Goal: Task Accomplishment & Management: Use online tool/utility

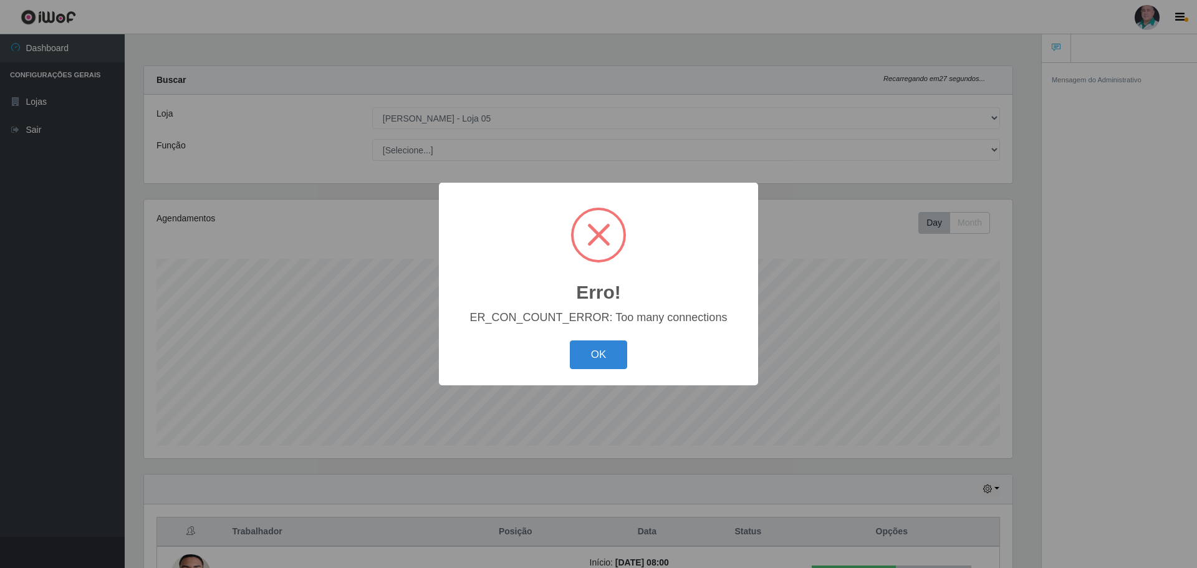
select select "252"
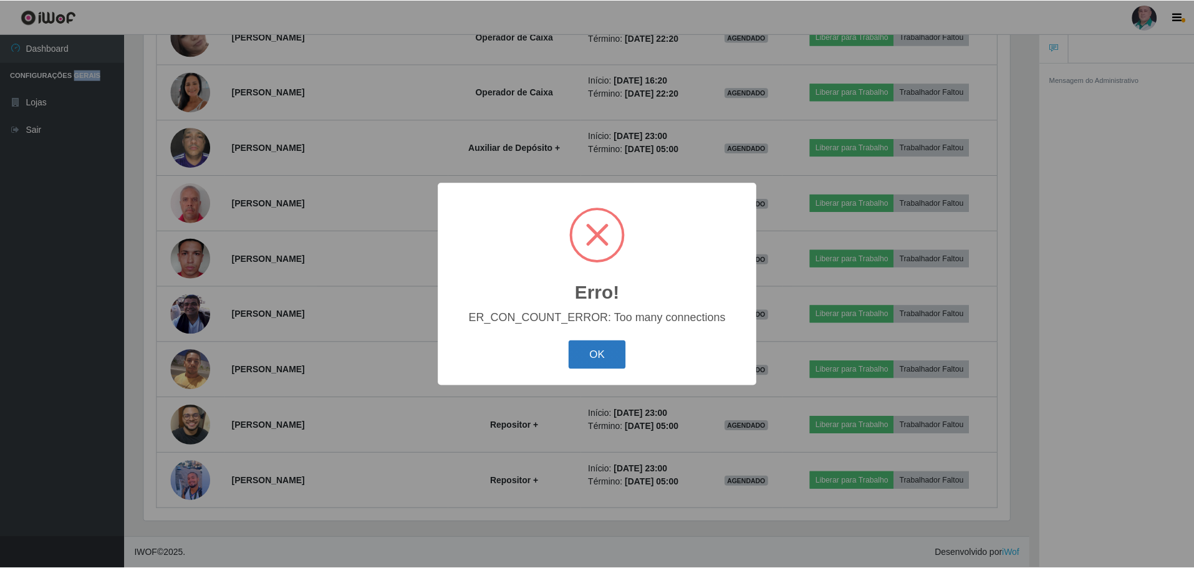
scroll to position [259, 868]
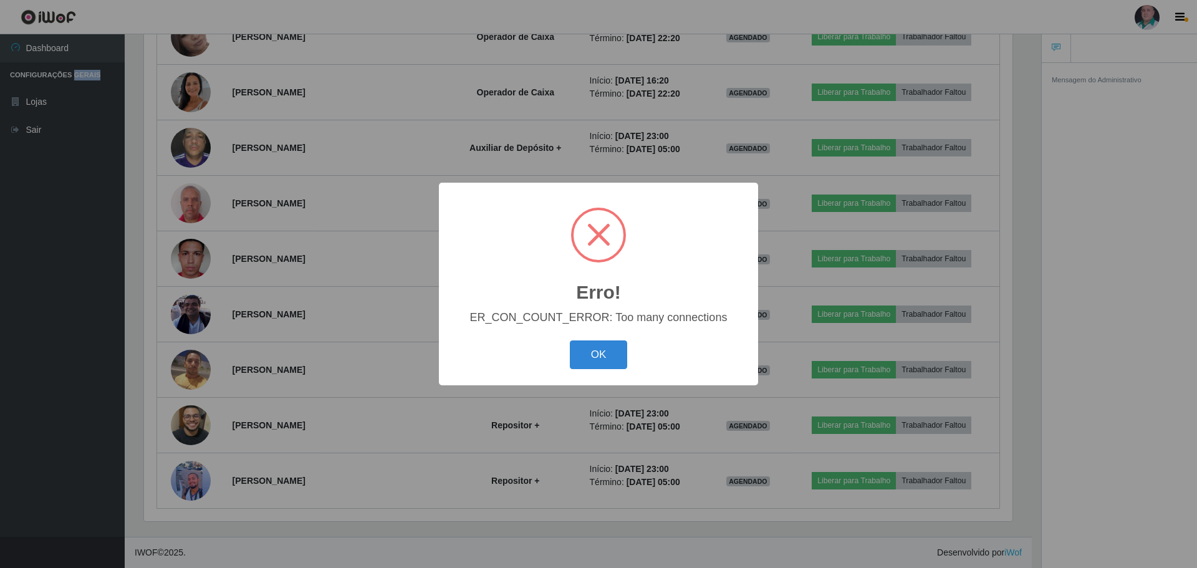
drag, startPoint x: 597, startPoint y: 356, endPoint x: 597, endPoint y: 350, distance: 6.3
click at [597, 355] on button "OK" at bounding box center [599, 354] width 58 height 29
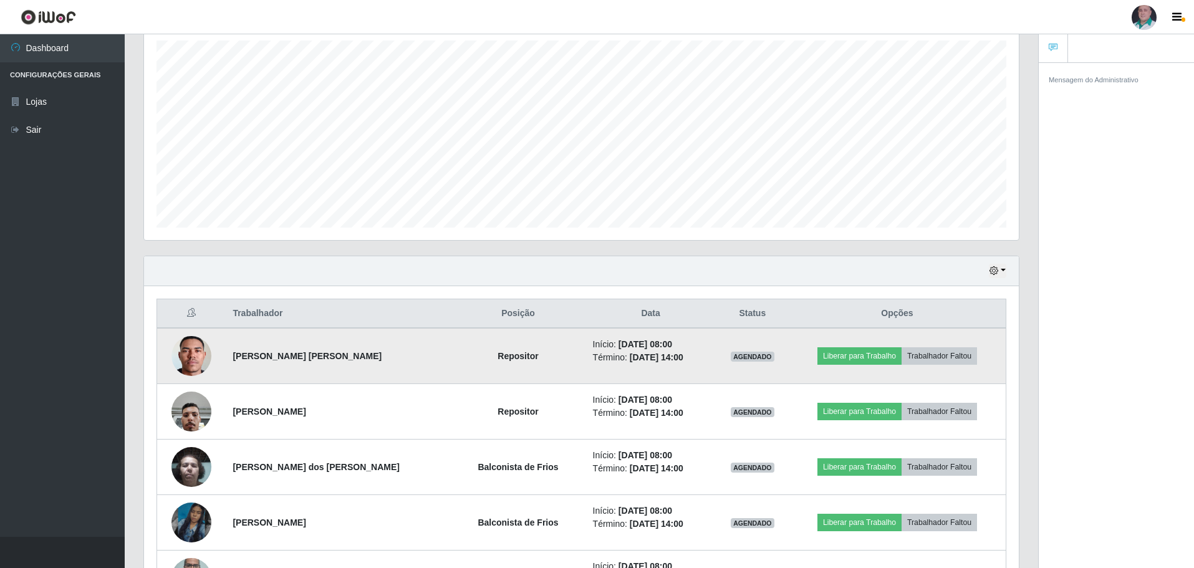
scroll to position [249, 0]
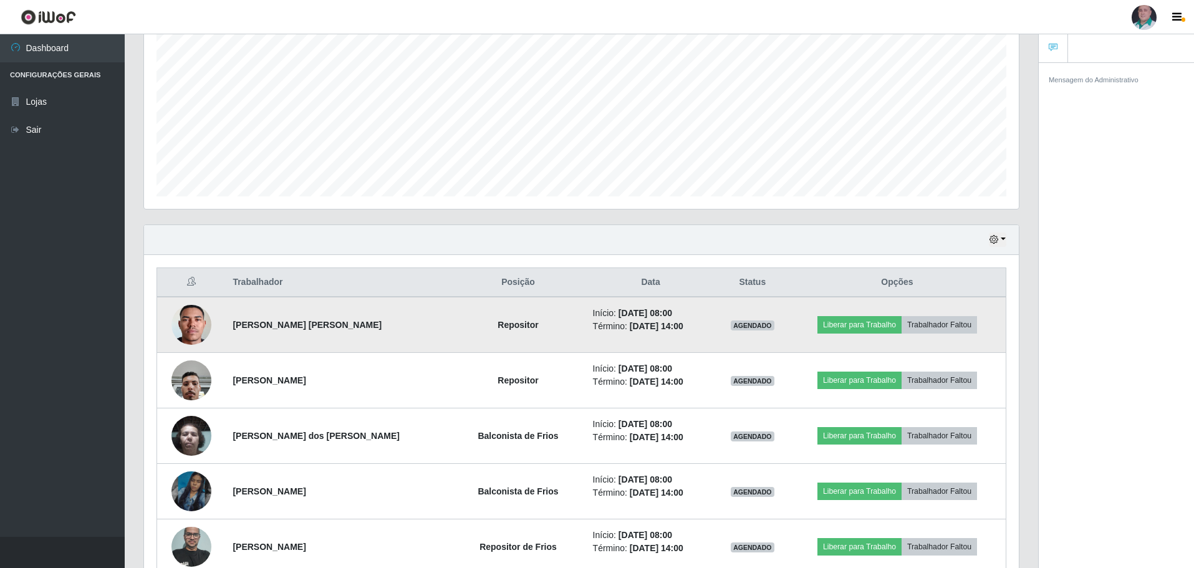
click at [196, 329] on img at bounding box center [191, 325] width 40 height 89
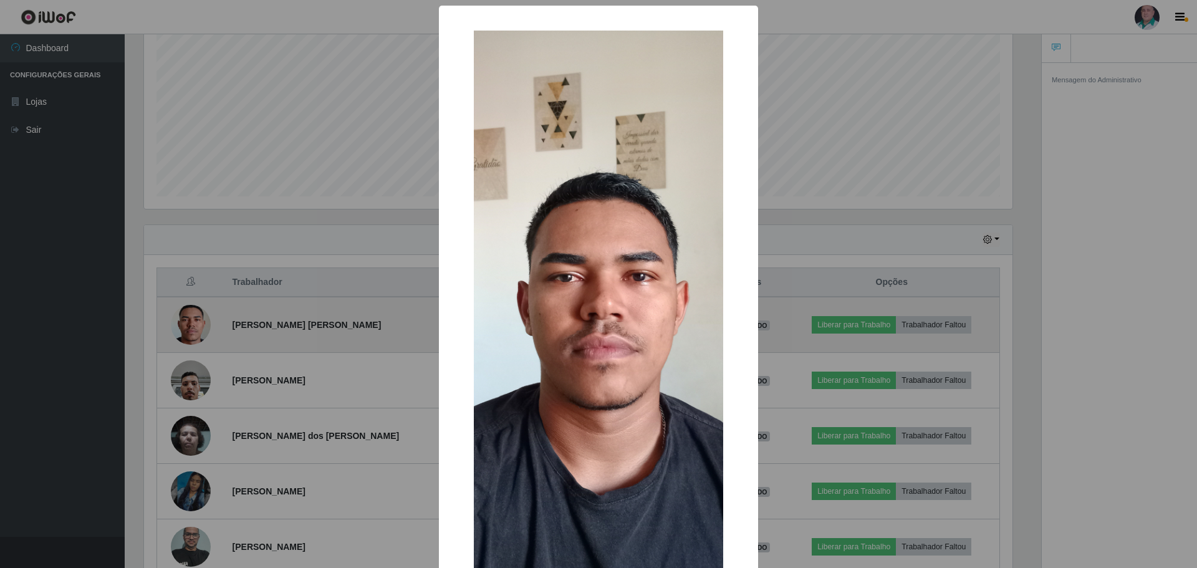
click at [196, 329] on div "× OK Cancel" at bounding box center [598, 284] width 1197 height 568
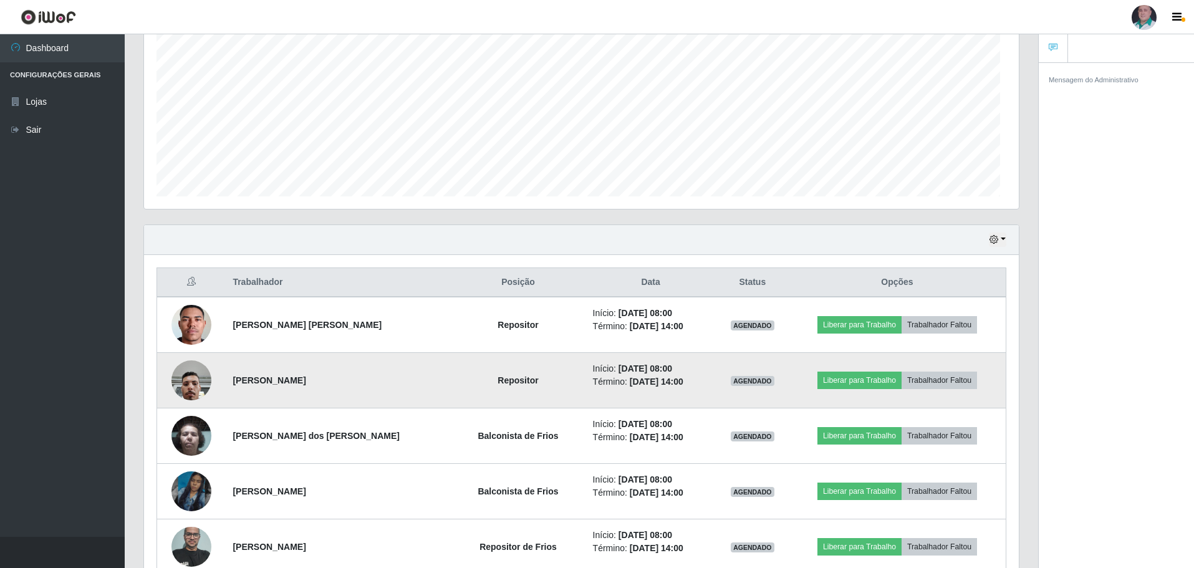
scroll to position [259, 875]
click at [193, 378] on img at bounding box center [191, 380] width 40 height 53
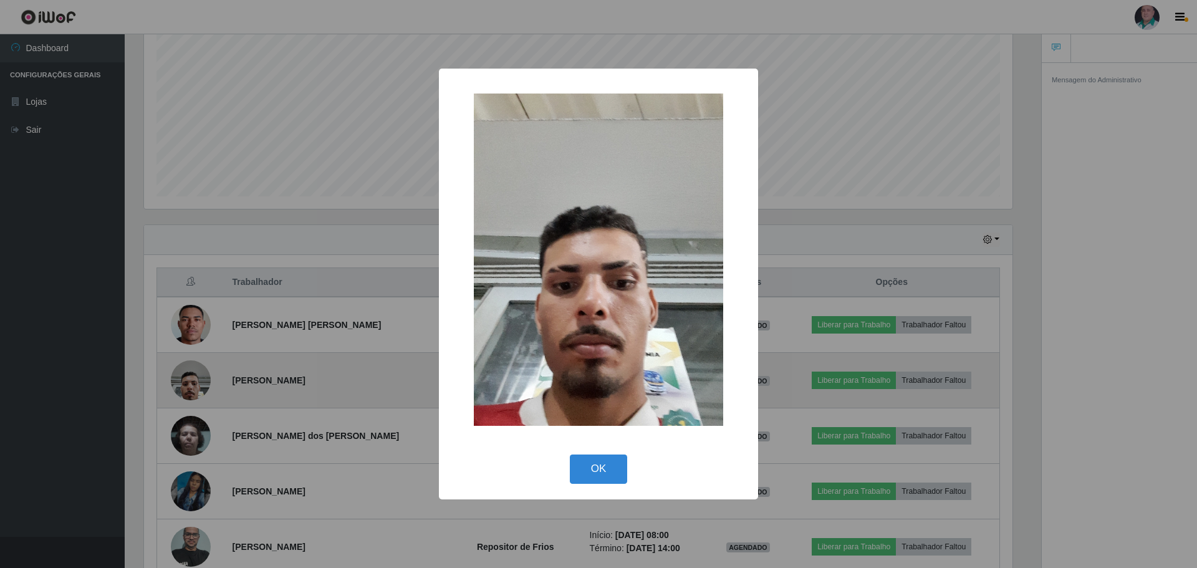
click at [192, 378] on div "× OK Cancel" at bounding box center [598, 284] width 1197 height 568
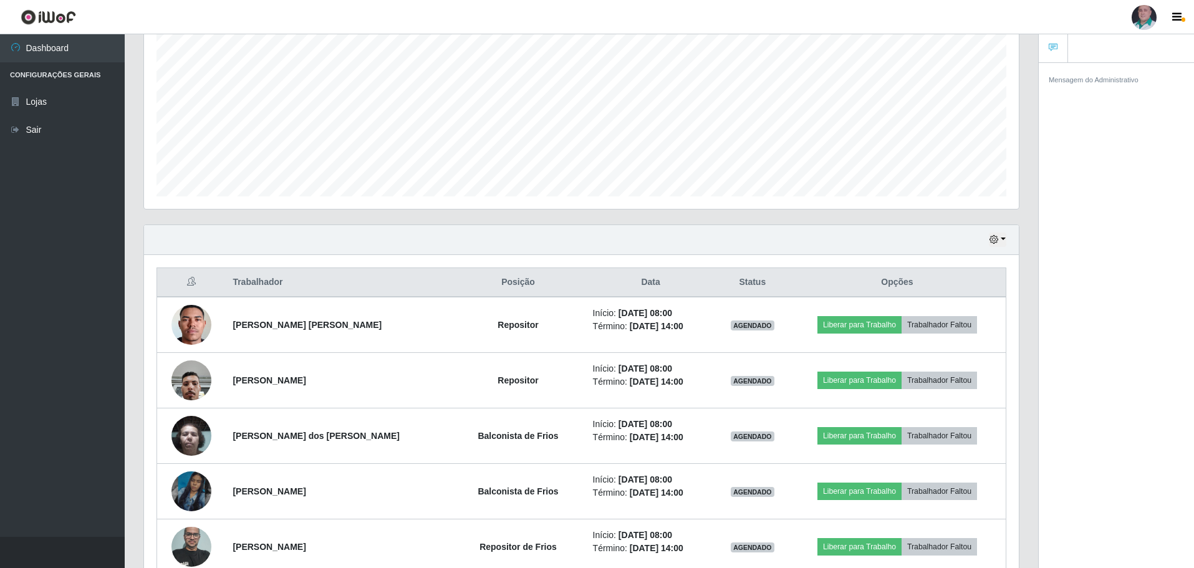
scroll to position [436, 0]
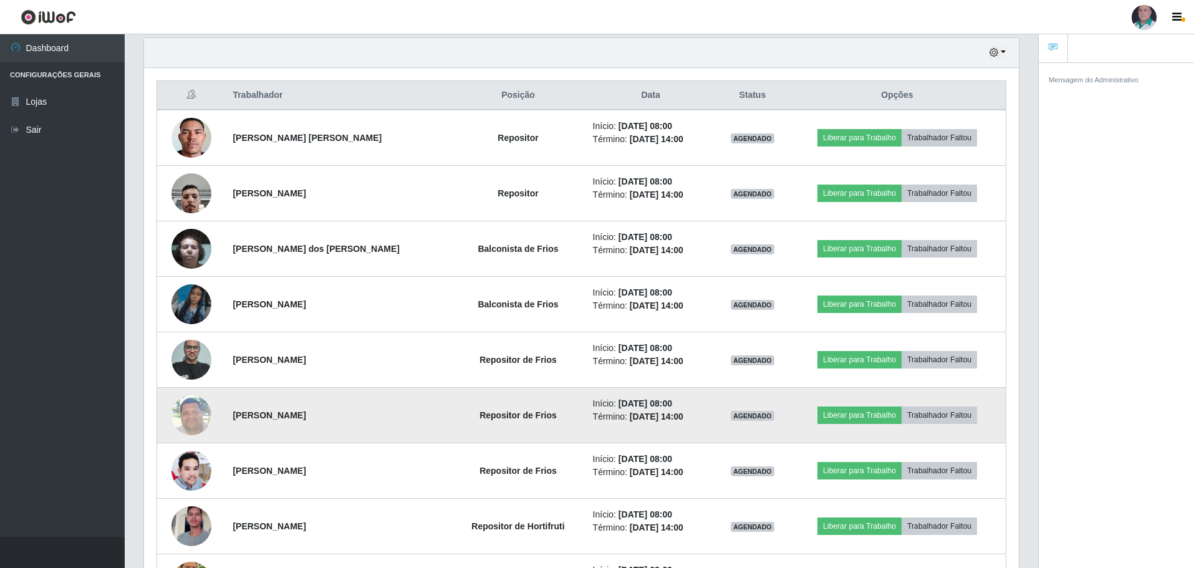
click at [208, 418] on td at bounding box center [191, 415] width 69 height 55
click at [198, 416] on img at bounding box center [191, 414] width 40 height 53
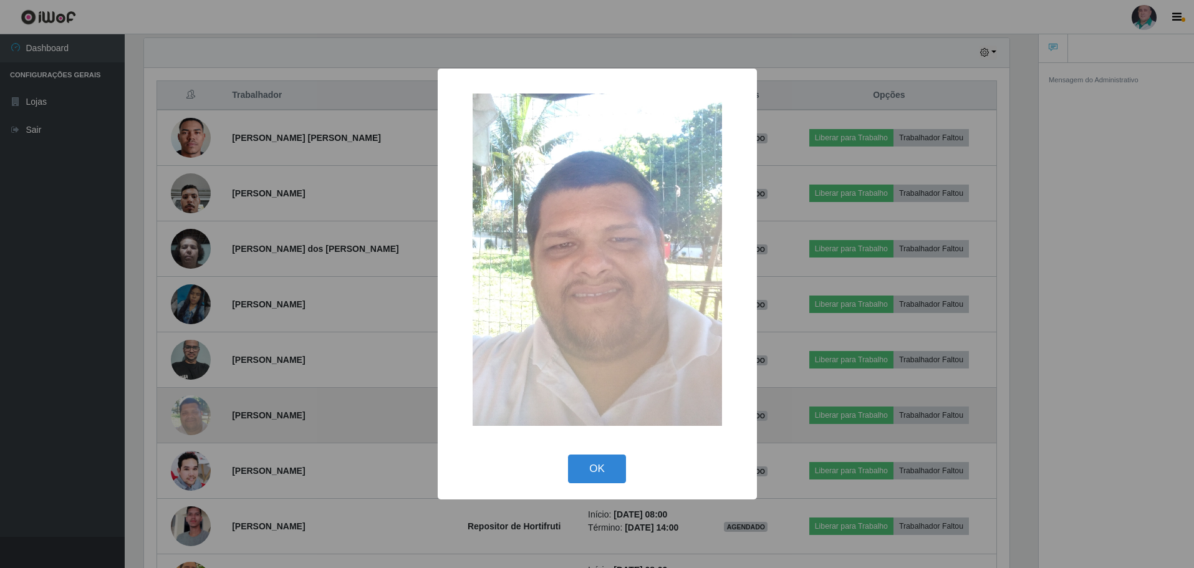
scroll to position [259, 868]
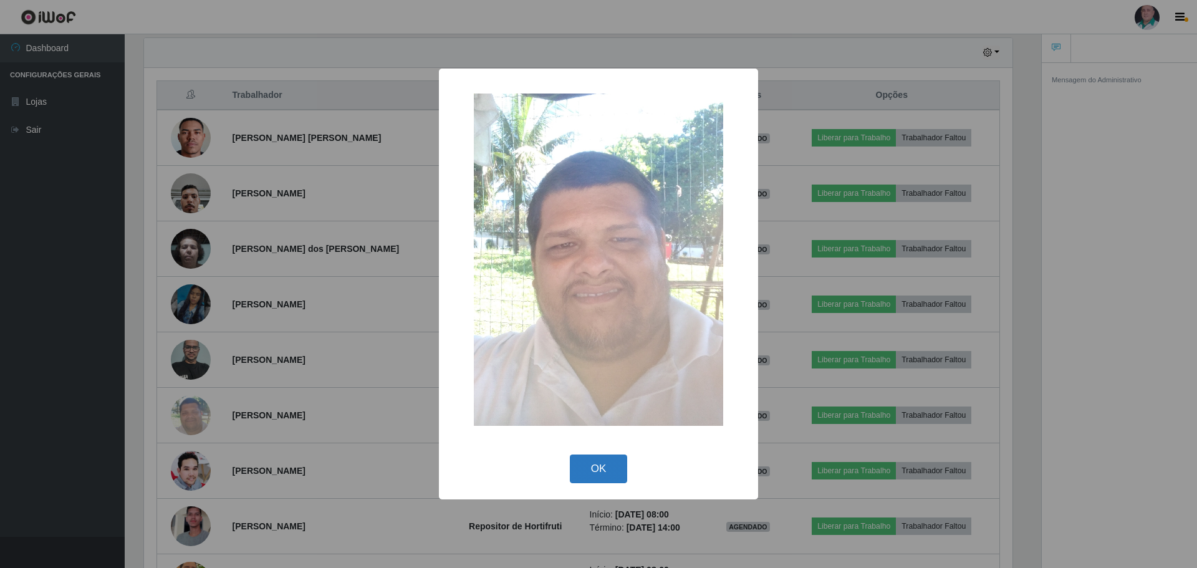
click at [585, 477] on button "OK" at bounding box center [599, 469] width 58 height 29
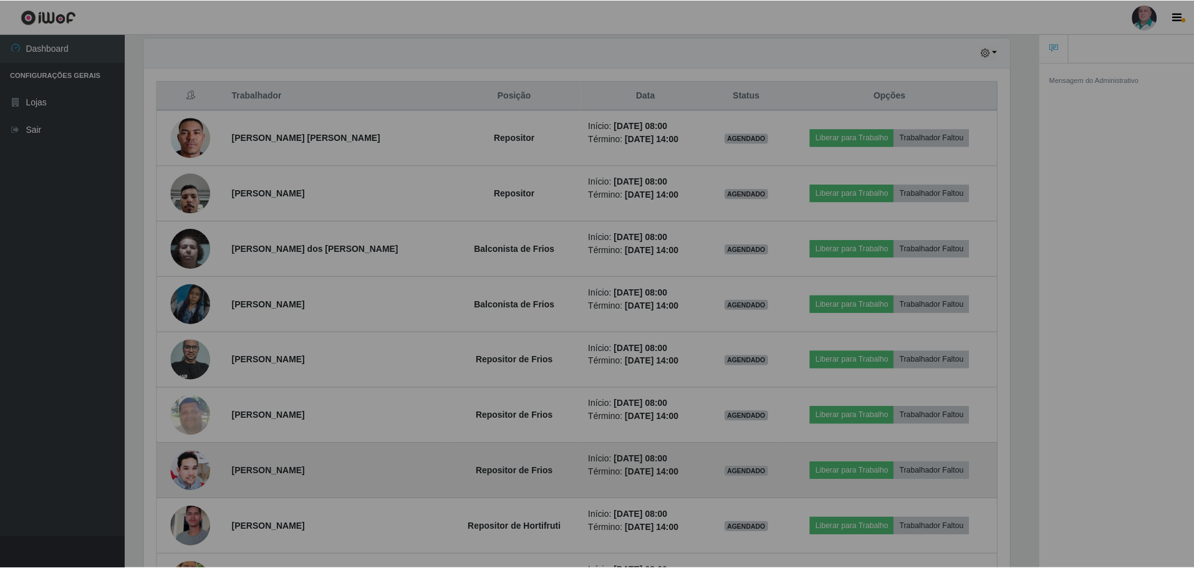
scroll to position [259, 875]
